Goal: Task Accomplishment & Management: Manage account settings

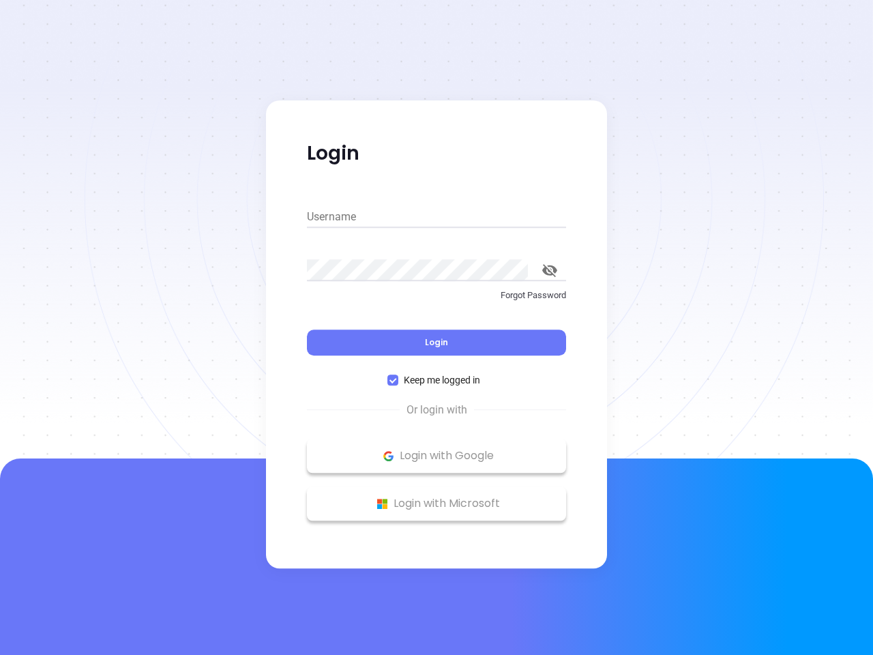
click at [437, 328] on div "Login" at bounding box center [436, 334] width 259 height 42
click at [437, 217] on input "Username" at bounding box center [436, 217] width 259 height 22
click at [550, 270] on icon "toggle password visibility" at bounding box center [550, 270] width 15 height 13
click at [437, 343] on span "Login" at bounding box center [436, 342] width 23 height 12
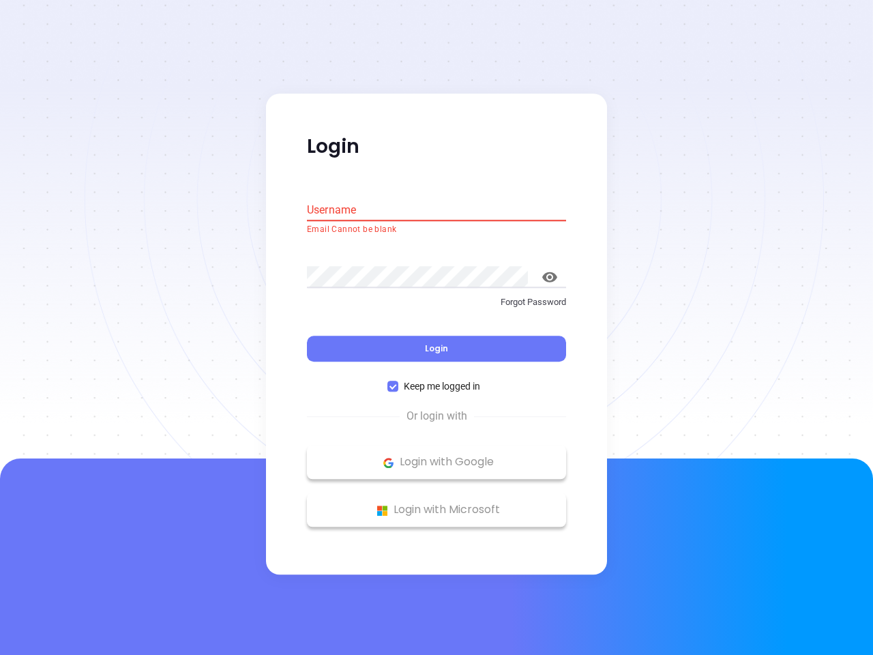
click at [437, 380] on span "Keep me logged in" at bounding box center [442, 386] width 87 height 15
click at [399, 381] on input "Keep me logged in" at bounding box center [393, 386] width 11 height 11
checkbox input "false"
click at [437, 456] on p "Login with Google" at bounding box center [437, 462] width 246 height 20
click at [437, 504] on p "Login with Microsoft" at bounding box center [437, 510] width 246 height 20
